Goal: Information Seeking & Learning: Learn about a topic

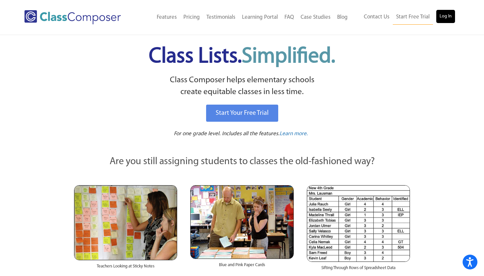
click at [448, 20] on link "Log In" at bounding box center [445, 16] width 19 height 13
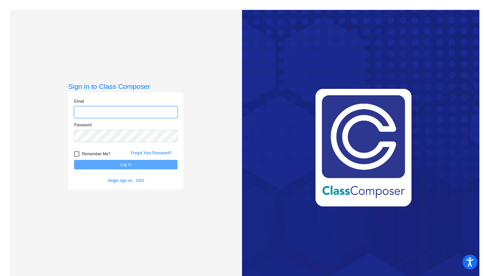
type input "[EMAIL_ADDRESS][PERSON_NAME][DOMAIN_NAME]"
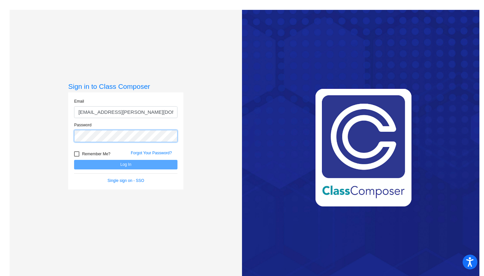
click at [125, 165] on button "Log In" at bounding box center [125, 165] width 103 height 10
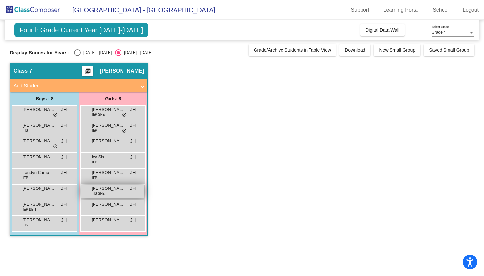
click at [103, 190] on span "[PERSON_NAME]" at bounding box center [108, 188] width 33 height 7
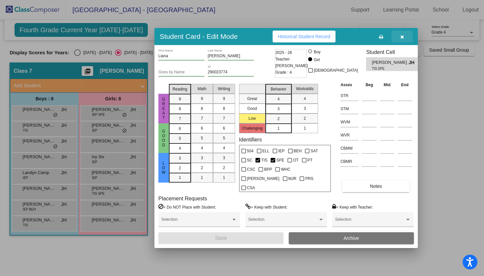
click at [403, 39] on icon "button" at bounding box center [402, 37] width 4 height 5
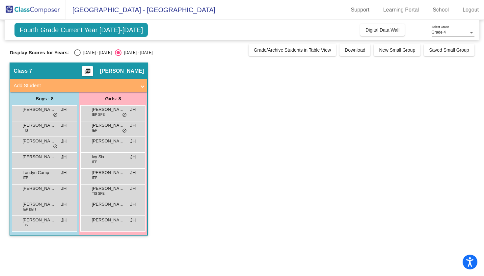
click at [74, 49] on div "Display Scores for Years: [DATE] - [DATE] [DATE] - [DATE] Grade/Archive Student…" at bounding box center [242, 50] width 464 height 12
click at [77, 53] on div "Select an option" at bounding box center [77, 52] width 7 height 7
click at [77, 56] on input "[DATE] - [DATE]" at bounding box center [77, 56] width 0 height 0
radio input "true"
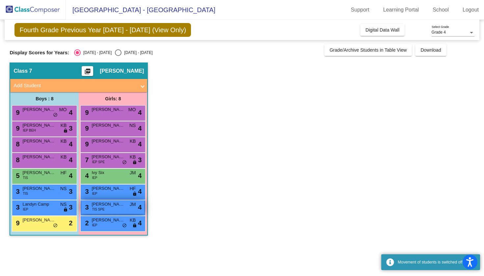
click at [108, 204] on span "[PERSON_NAME]" at bounding box center [108, 204] width 33 height 7
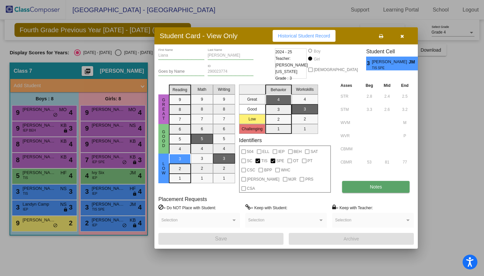
click at [368, 183] on button "Notes" at bounding box center [375, 187] width 67 height 12
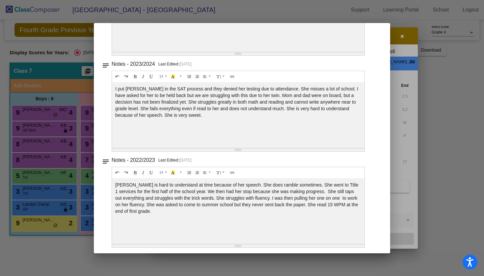
scroll to position [109, 0]
click at [402, 39] on div at bounding box center [242, 138] width 484 height 276
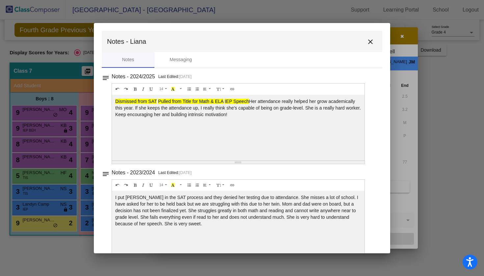
click at [344, 13] on div at bounding box center [242, 138] width 484 height 276
click at [367, 42] on mat-icon "close" at bounding box center [370, 42] width 8 height 8
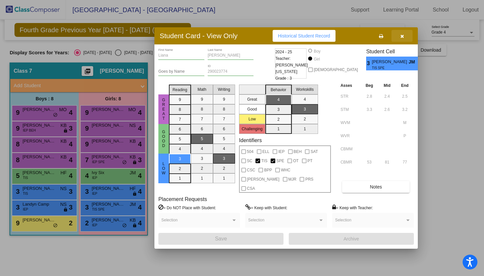
click at [396, 42] on button "button" at bounding box center [401, 36] width 21 height 12
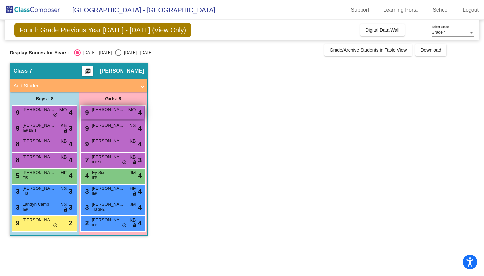
click at [125, 109] on div "9 [PERSON_NAME] MO lock do_not_disturb_alt 4" at bounding box center [112, 112] width 63 height 13
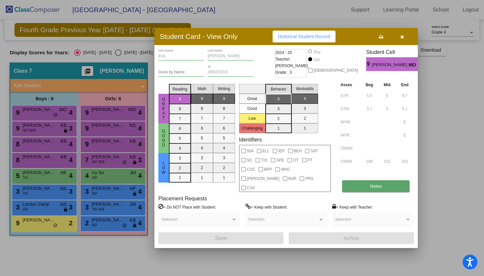
click at [374, 184] on span "Notes" at bounding box center [376, 186] width 12 height 5
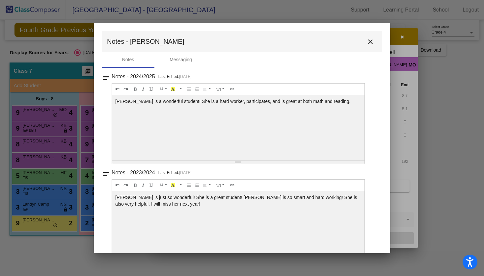
click at [368, 40] on mat-icon "close" at bounding box center [370, 42] width 8 height 8
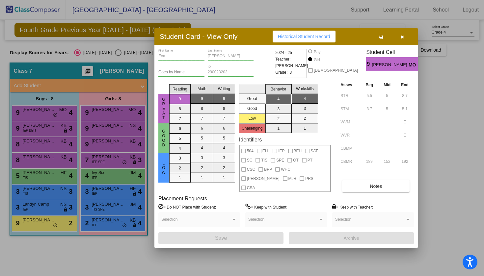
click at [401, 39] on icon "button" at bounding box center [402, 37] width 4 height 5
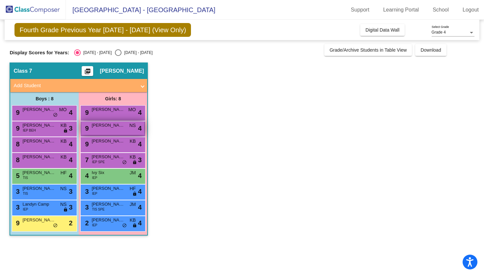
click at [119, 132] on div "9 [PERSON_NAME] NS lock do_not_disturb_alt 4" at bounding box center [112, 127] width 63 height 13
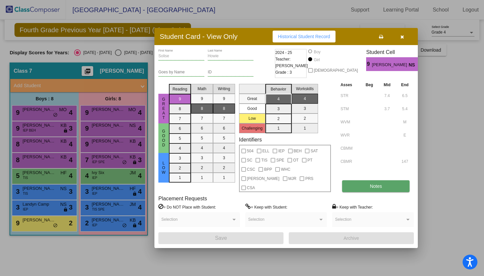
click at [376, 184] on span "Notes" at bounding box center [376, 186] width 12 height 5
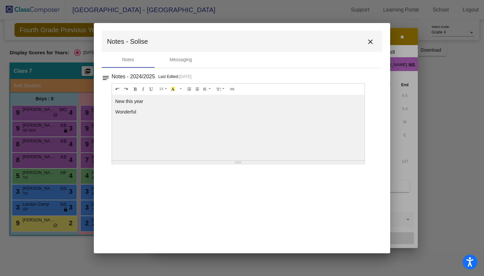
click at [373, 43] on mat-icon "close" at bounding box center [370, 42] width 8 height 8
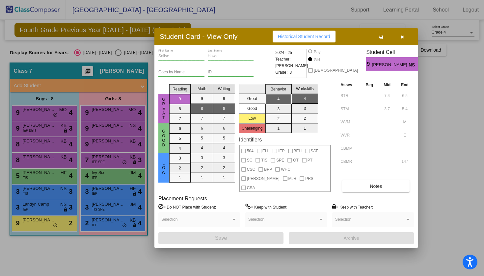
click at [402, 39] on icon "button" at bounding box center [402, 37] width 4 height 5
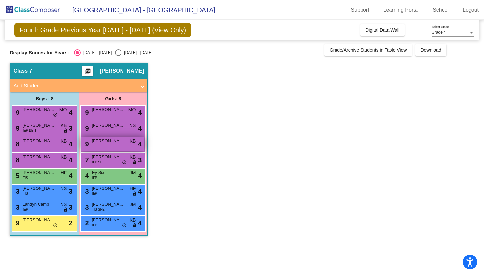
click at [102, 146] on div "9 [PERSON_NAME] KB lock do_not_disturb_alt 4" at bounding box center [112, 143] width 63 height 13
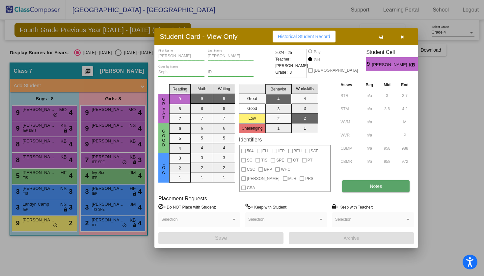
click at [365, 182] on button "Notes" at bounding box center [375, 186] width 67 height 12
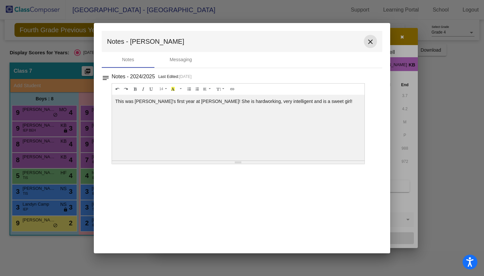
click at [370, 45] on mat-icon "close" at bounding box center [370, 42] width 8 height 8
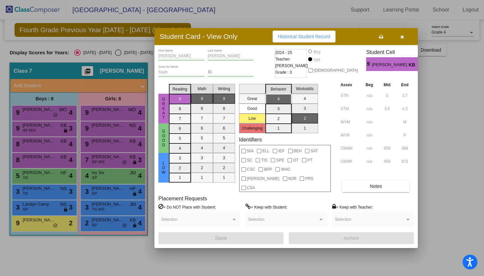
click at [402, 38] on button "button" at bounding box center [401, 37] width 21 height 12
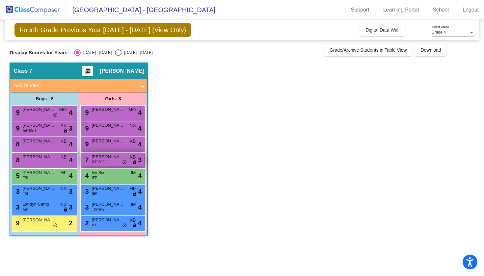
click at [101, 163] on span "IEP SPE" at bounding box center [98, 162] width 13 height 5
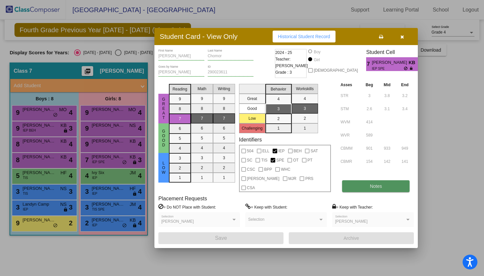
click at [363, 185] on button "Notes" at bounding box center [375, 186] width 67 height 12
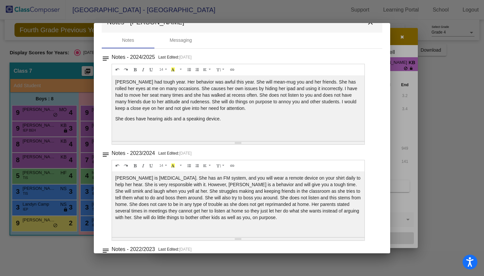
scroll to position [20, 0]
click at [402, 48] on div at bounding box center [242, 138] width 484 height 276
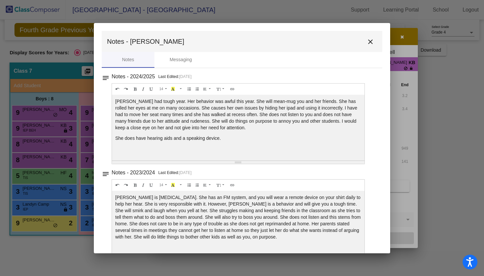
scroll to position [0, 0]
click at [368, 42] on mat-icon "close" at bounding box center [370, 42] width 8 height 8
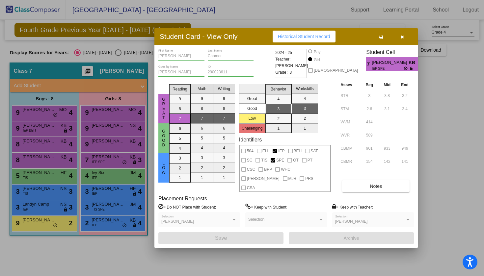
click at [401, 42] on button "button" at bounding box center [401, 37] width 21 height 12
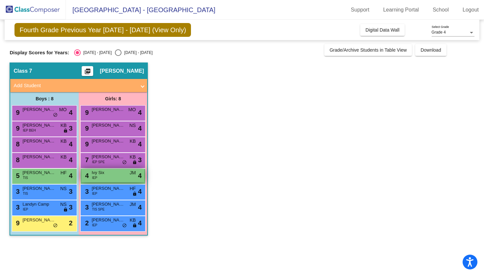
click at [112, 176] on div "4 Ivy Six IEP JM lock do_not_disturb_alt 4" at bounding box center [112, 175] width 63 height 13
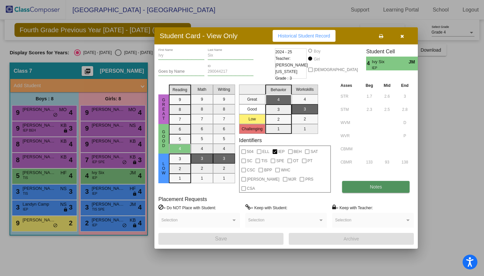
click at [376, 184] on span "Notes" at bounding box center [376, 186] width 12 height 5
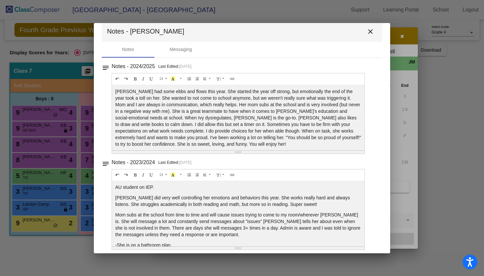
scroll to position [8, 0]
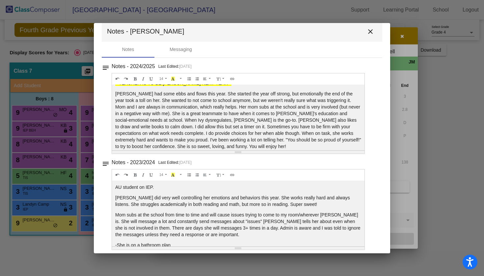
click at [370, 33] on mat-icon "close" at bounding box center [370, 32] width 8 height 8
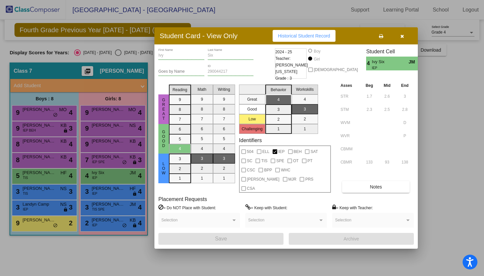
click at [401, 39] on icon "button" at bounding box center [402, 36] width 4 height 5
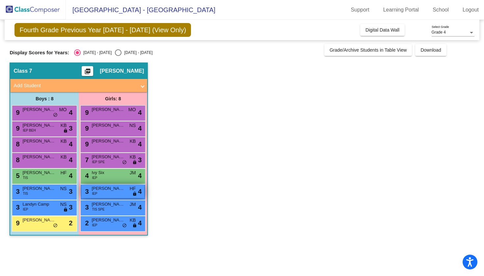
click at [109, 198] on div "3 [PERSON_NAME] IEP HF lock do_not_disturb_alt 4" at bounding box center [112, 191] width 63 height 13
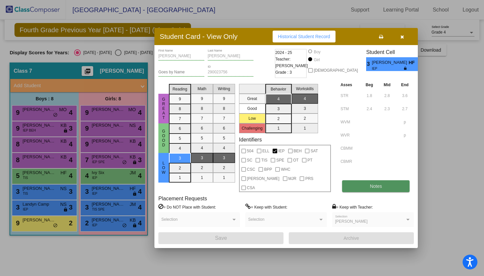
click at [367, 187] on button "Notes" at bounding box center [375, 186] width 67 height 12
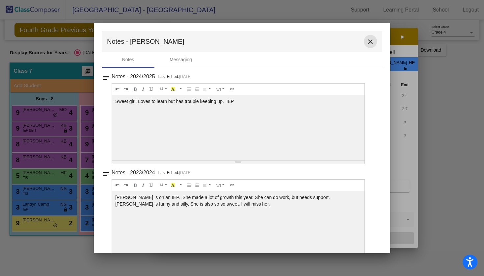
click at [366, 41] on mat-icon "close" at bounding box center [370, 42] width 8 height 8
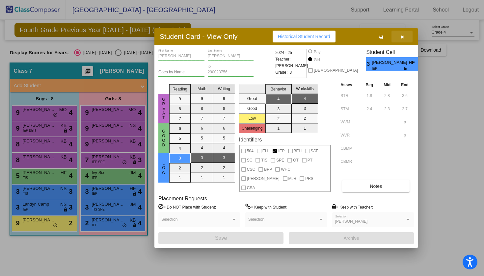
click at [403, 42] on button "button" at bounding box center [401, 37] width 21 height 12
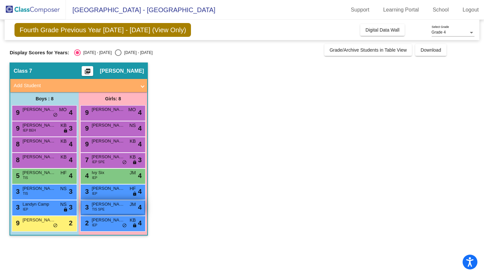
click at [110, 206] on span "[PERSON_NAME]" at bounding box center [108, 204] width 33 height 7
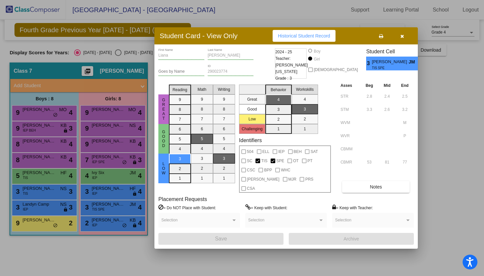
click at [403, 39] on icon "button" at bounding box center [402, 36] width 4 height 5
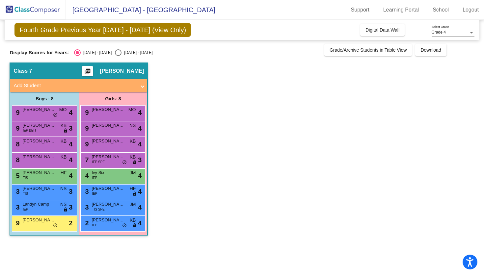
click at [98, 230] on div "2 [PERSON_NAME] IEP KB lock do_not_disturb_alt 4" at bounding box center [112, 224] width 65 height 16
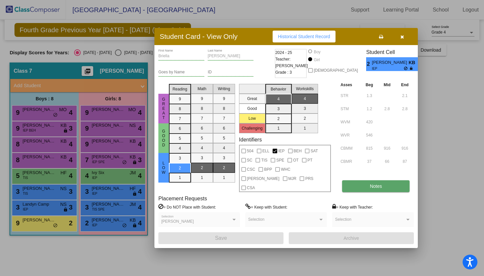
click at [358, 187] on button "Notes" at bounding box center [375, 186] width 67 height 12
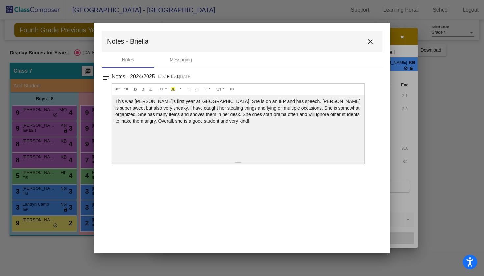
scroll to position [0, 0]
click at [371, 38] on mat-icon "close" at bounding box center [370, 42] width 8 height 8
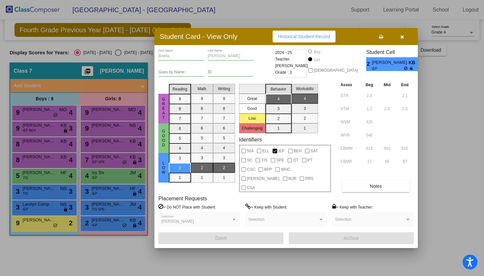
click at [403, 39] on icon "button" at bounding box center [402, 37] width 4 height 5
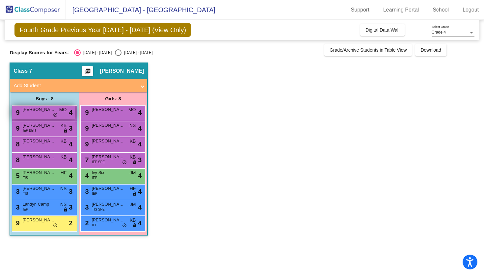
click at [28, 113] on div "9 [PERSON_NAME] MO lock do_not_disturb_alt 4" at bounding box center [43, 112] width 63 height 13
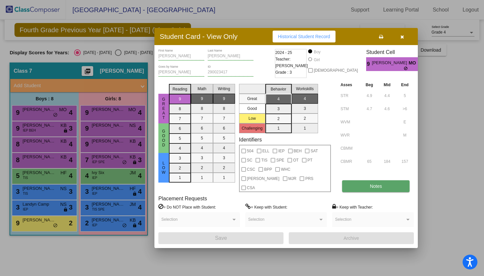
click at [379, 185] on button "Notes" at bounding box center [375, 186] width 67 height 12
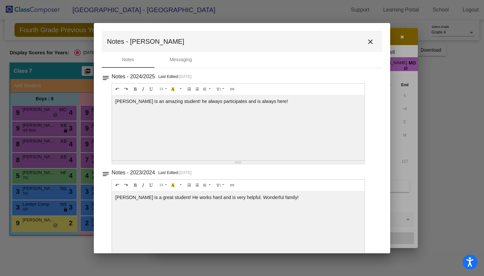
click at [371, 37] on button "close" at bounding box center [370, 41] width 13 height 13
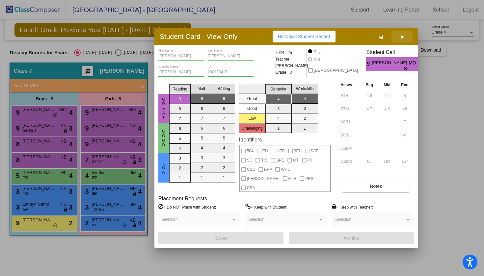
click at [404, 39] on icon "button" at bounding box center [402, 37] width 4 height 5
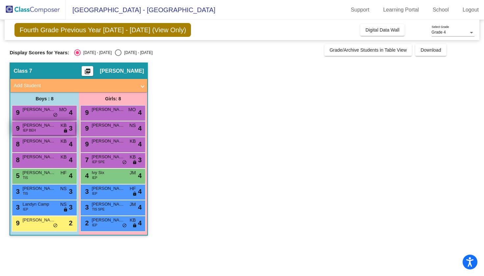
click at [27, 132] on span "IEP BEH" at bounding box center [29, 130] width 13 height 5
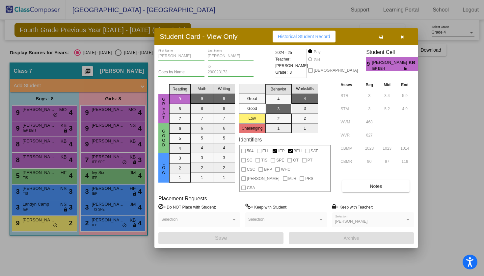
click at [400, 39] on icon "button" at bounding box center [402, 37] width 4 height 5
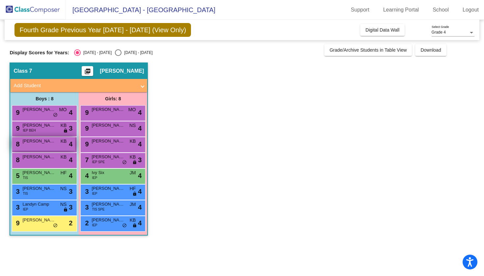
click at [40, 148] on div "8 [PERSON_NAME] KB lock do_not_disturb_alt 4" at bounding box center [43, 143] width 63 height 13
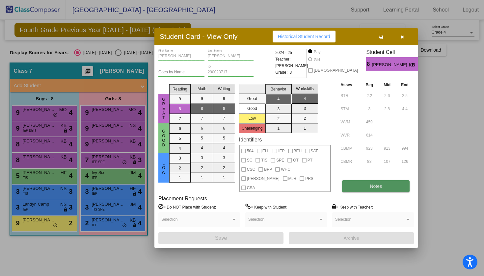
click at [364, 182] on button "Notes" at bounding box center [375, 186] width 67 height 12
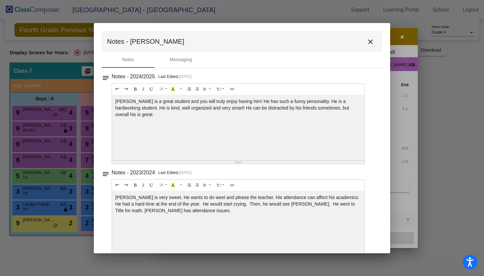
click at [366, 41] on mat-icon "close" at bounding box center [370, 42] width 8 height 8
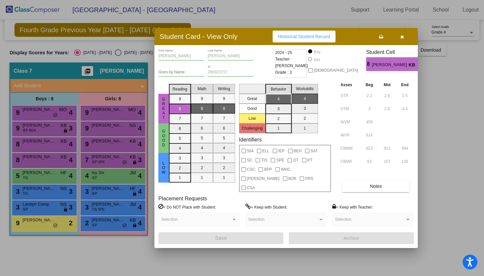
click at [401, 39] on icon "button" at bounding box center [402, 37] width 4 height 5
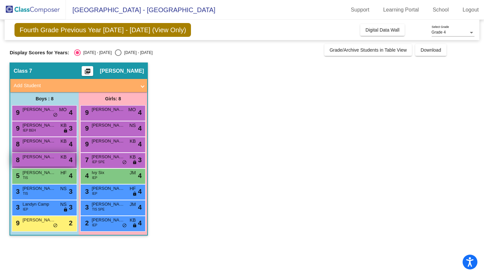
click at [36, 165] on div "8 [PERSON_NAME] KB lock do_not_disturb_alt 4" at bounding box center [43, 159] width 63 height 13
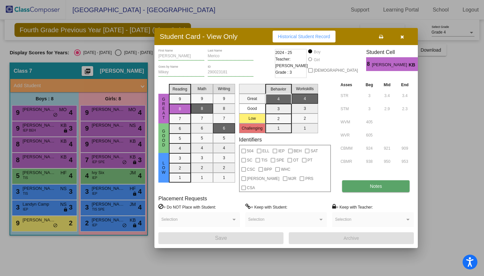
click at [361, 184] on button "Notes" at bounding box center [375, 186] width 67 height 12
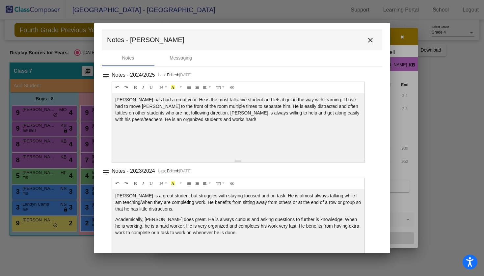
scroll to position [6, 0]
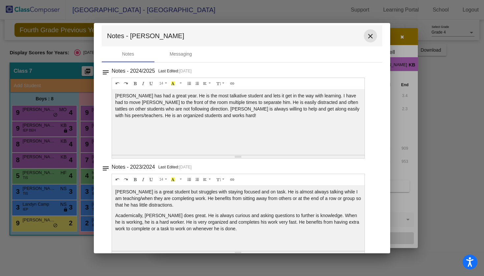
click at [371, 36] on mat-icon "close" at bounding box center [370, 36] width 8 height 8
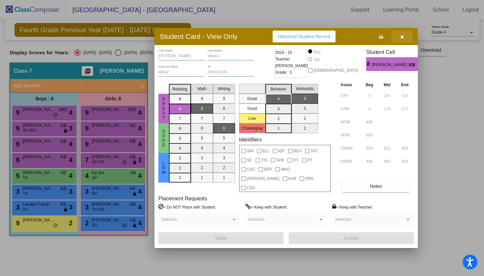
click at [399, 42] on button "button" at bounding box center [401, 37] width 21 height 12
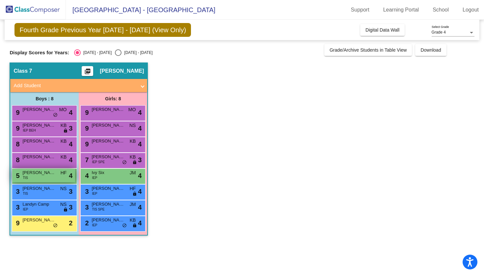
click at [39, 177] on div "5 [PERSON_NAME] TIS HF lock do_not_disturb_alt 4" at bounding box center [43, 175] width 63 height 13
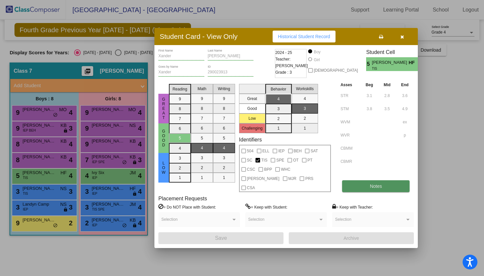
click at [360, 180] on button "Notes" at bounding box center [375, 186] width 67 height 12
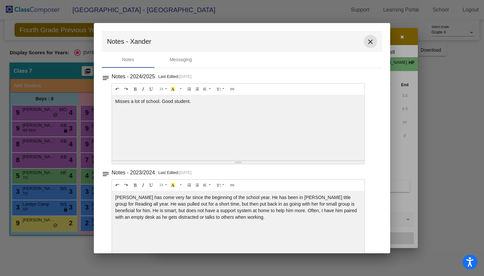
click at [370, 39] on mat-icon "close" at bounding box center [370, 42] width 8 height 8
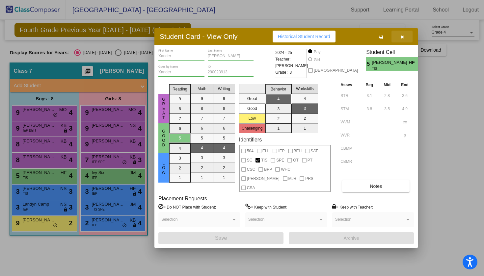
click at [401, 42] on button "button" at bounding box center [401, 37] width 21 height 12
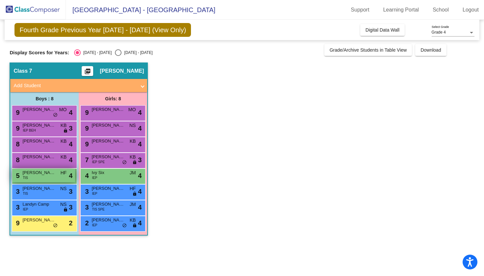
click at [42, 174] on span "[PERSON_NAME]" at bounding box center [38, 173] width 33 height 7
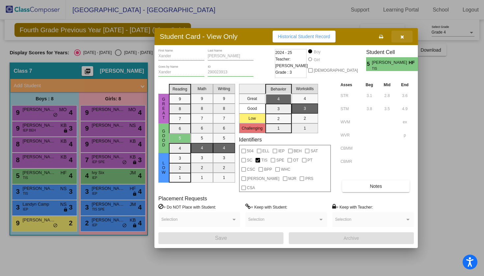
click at [402, 39] on icon "button" at bounding box center [402, 37] width 4 height 5
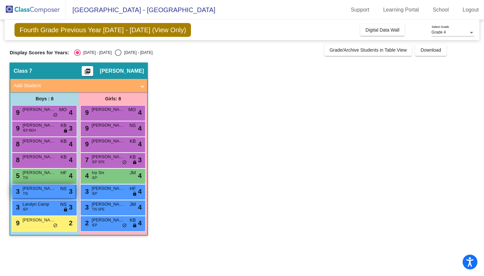
click at [46, 191] on span "[PERSON_NAME]" at bounding box center [38, 188] width 33 height 7
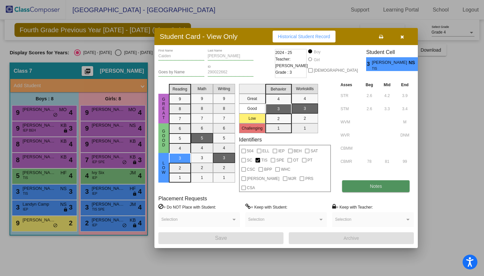
click at [380, 184] on span "Notes" at bounding box center [376, 186] width 12 height 5
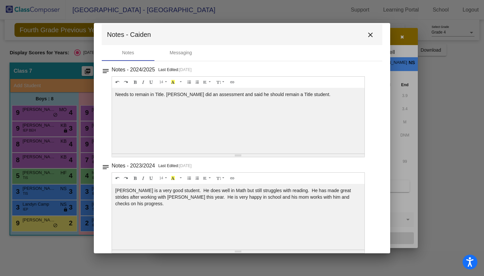
scroll to position [0, 0]
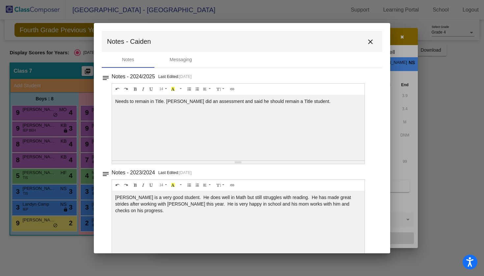
click at [370, 37] on button "close" at bounding box center [370, 41] width 13 height 13
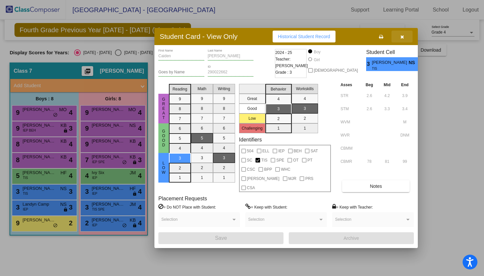
click at [403, 39] on icon "button" at bounding box center [402, 37] width 4 height 5
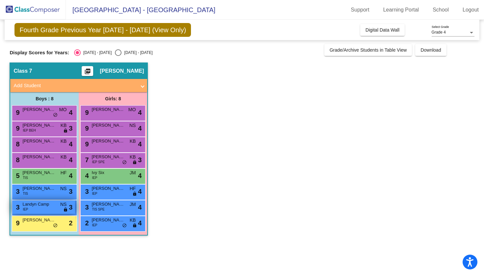
click at [48, 207] on span "Landyn Camp" at bounding box center [38, 204] width 33 height 7
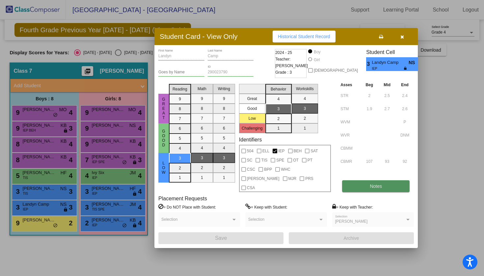
click at [362, 183] on button "Notes" at bounding box center [375, 186] width 67 height 12
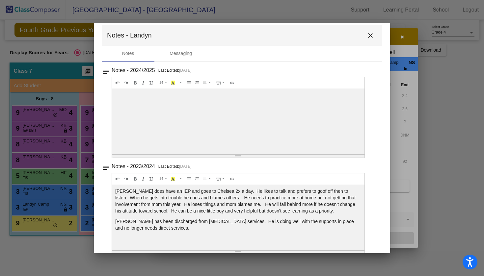
scroll to position [5, 0]
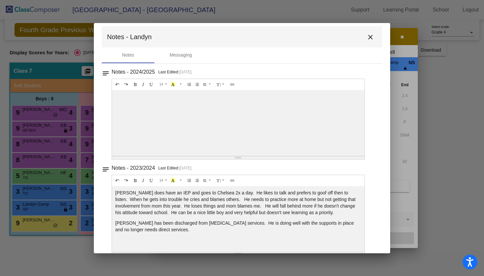
click at [190, 118] on div at bounding box center [238, 123] width 252 height 66
drag, startPoint x: 240, startPoint y: 155, endPoint x: 238, endPoint y: 122, distance: 33.3
click at [238, 122] on div at bounding box center [238, 123] width 252 height 66
click at [237, 157] on div "Resize" at bounding box center [238, 157] width 252 height 3
drag, startPoint x: 236, startPoint y: 156, endPoint x: 240, endPoint y: 78, distance: 78.1
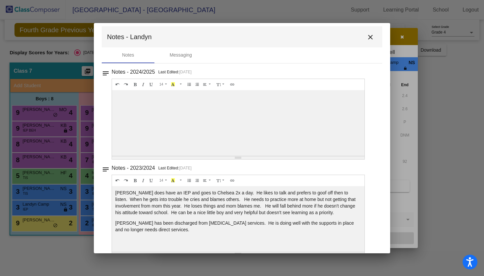
click at [240, 79] on div "14 8 9 10 11 12 14 18 24 36 Background Color Transparent Select #ffff00 Text Co…" at bounding box center [238, 119] width 253 height 81
click at [367, 40] on mat-icon "close" at bounding box center [370, 37] width 8 height 8
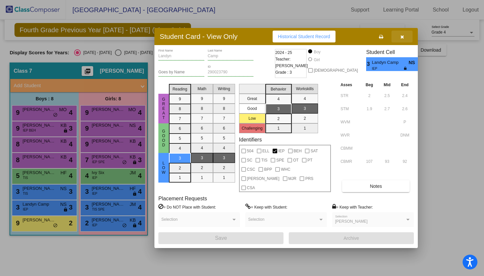
click at [403, 39] on span "button" at bounding box center [402, 36] width 4 height 5
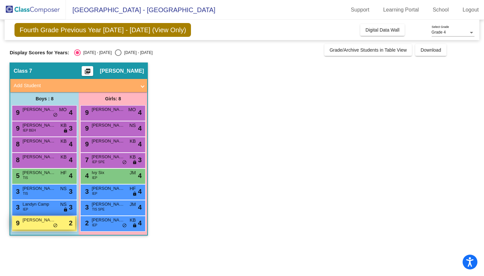
click at [29, 229] on div "9 [PERSON_NAME] lock do_not_disturb_alt 2" at bounding box center [43, 222] width 63 height 13
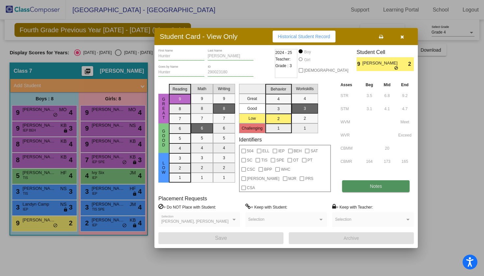
click at [366, 183] on button "Notes" at bounding box center [375, 186] width 67 height 12
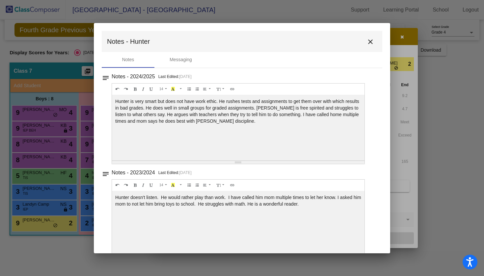
scroll to position [0, 0]
click at [370, 37] on button "close" at bounding box center [370, 41] width 13 height 13
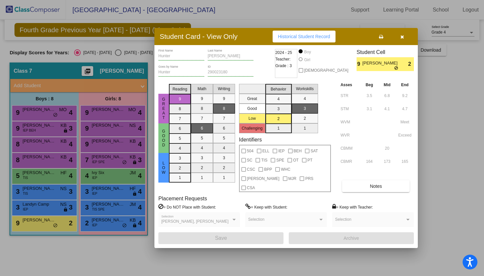
click at [398, 42] on button "button" at bounding box center [401, 37] width 21 height 12
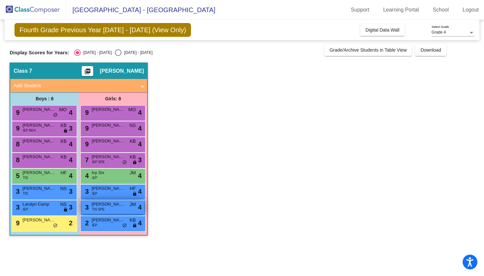
click at [106, 209] on div "3 [PERSON_NAME] TIS SPE JM lock do_not_disturb_alt 4" at bounding box center [112, 206] width 63 height 13
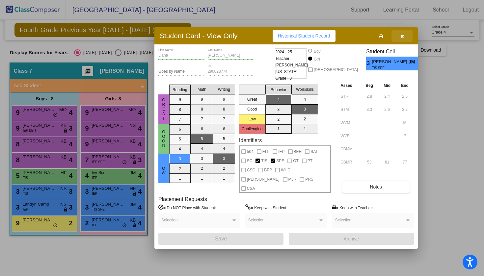
click at [400, 39] on icon "button" at bounding box center [402, 36] width 4 height 5
